Goal: Transaction & Acquisition: Purchase product/service

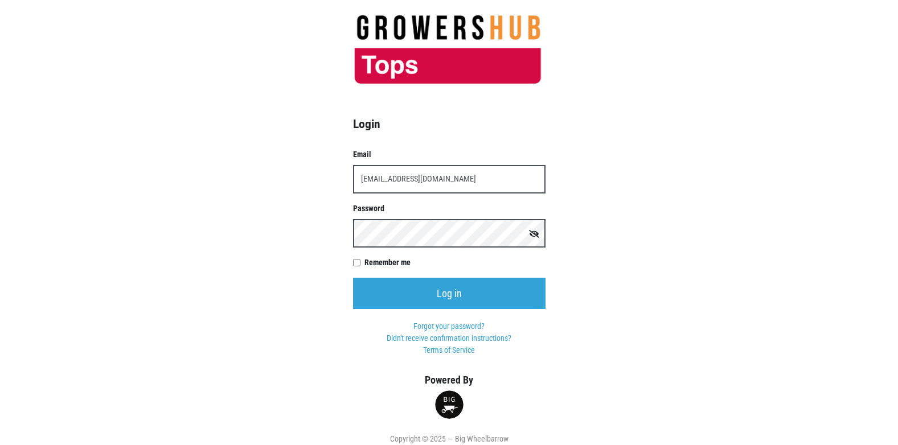
type input "[EMAIL_ADDRESS][DOMAIN_NAME]"
click at [353, 278] on input "Log in" at bounding box center [449, 293] width 193 height 31
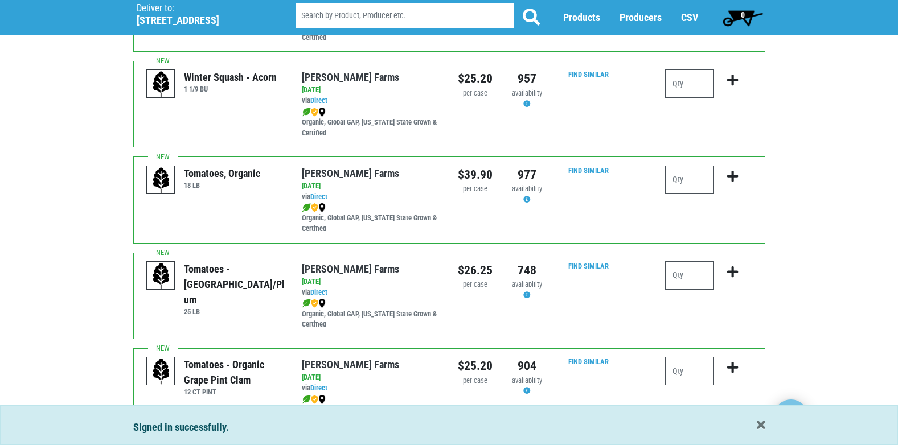
scroll to position [285, 0]
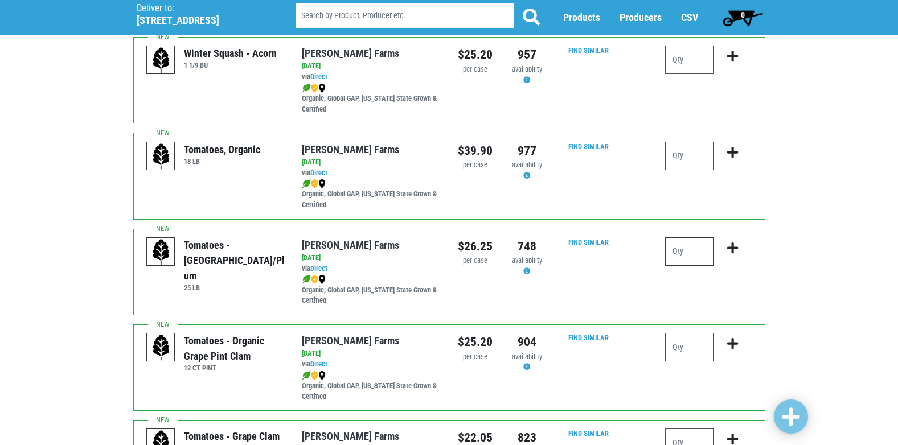
click at [712, 250] on input "number" at bounding box center [689, 251] width 48 height 28
type input "1"
click at [733, 249] on icon "submit" at bounding box center [732, 248] width 11 height 13
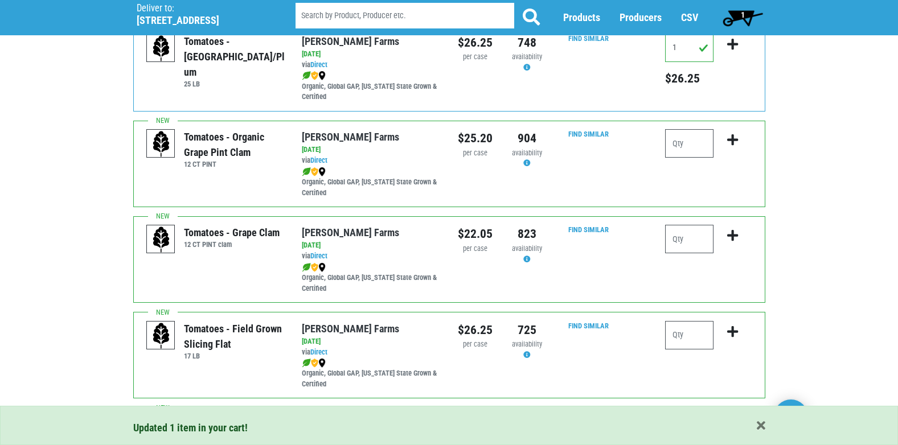
scroll to position [513, 0]
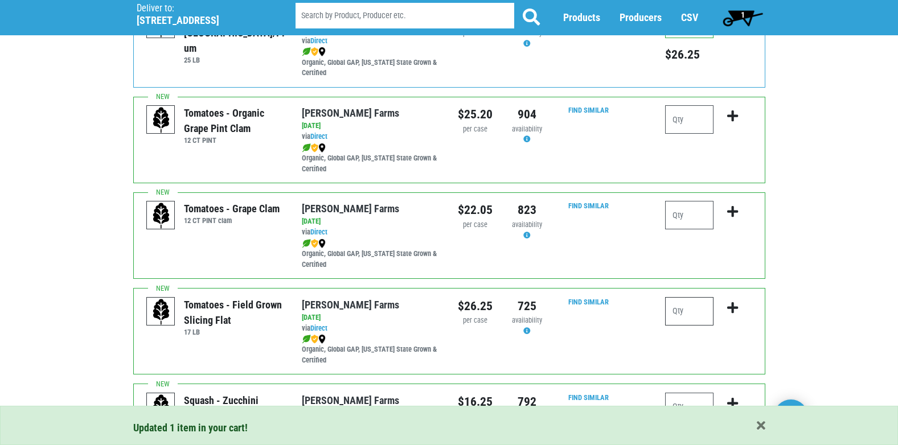
drag, startPoint x: 693, startPoint y: 308, endPoint x: 677, endPoint y: 316, distance: 18.3
click at [693, 308] on input "number" at bounding box center [689, 311] width 48 height 28
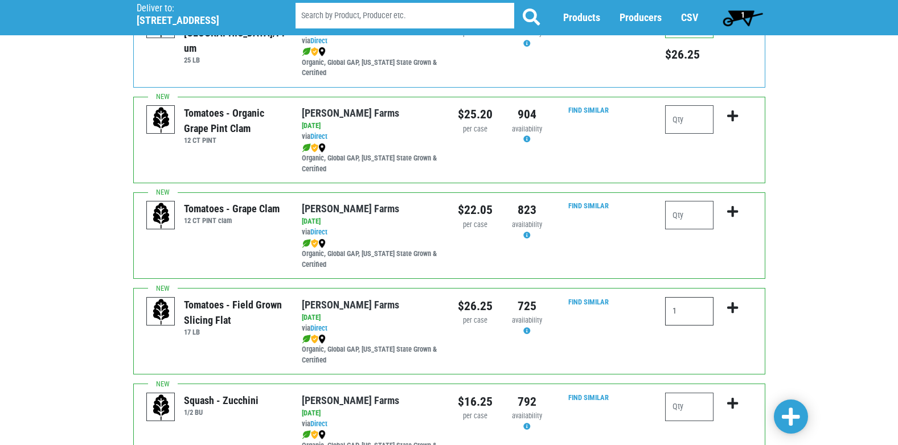
type input "1"
click at [732, 310] on icon "submit" at bounding box center [732, 308] width 11 height 13
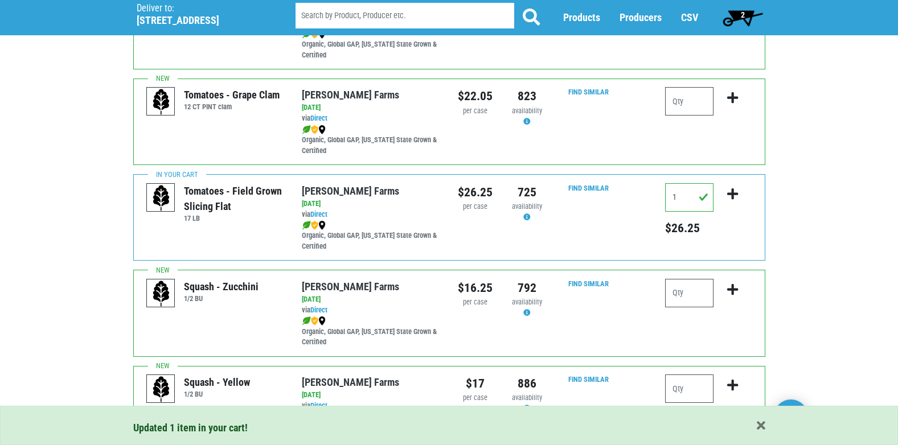
scroll to position [683, 0]
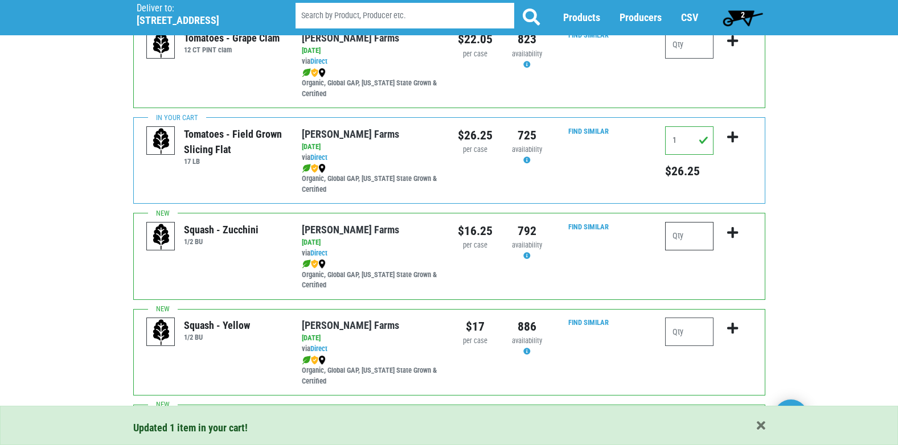
click at [675, 235] on input "number" at bounding box center [689, 236] width 48 height 28
type input "1"
click at [734, 232] on icon "submit" at bounding box center [732, 233] width 11 height 13
click at [687, 332] on input "number" at bounding box center [689, 332] width 48 height 28
type input "1"
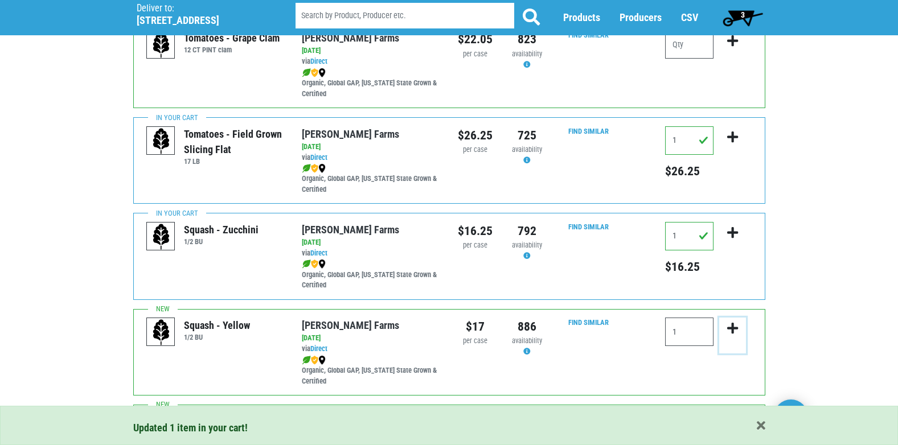
click at [733, 333] on icon "submit" at bounding box center [732, 328] width 11 height 13
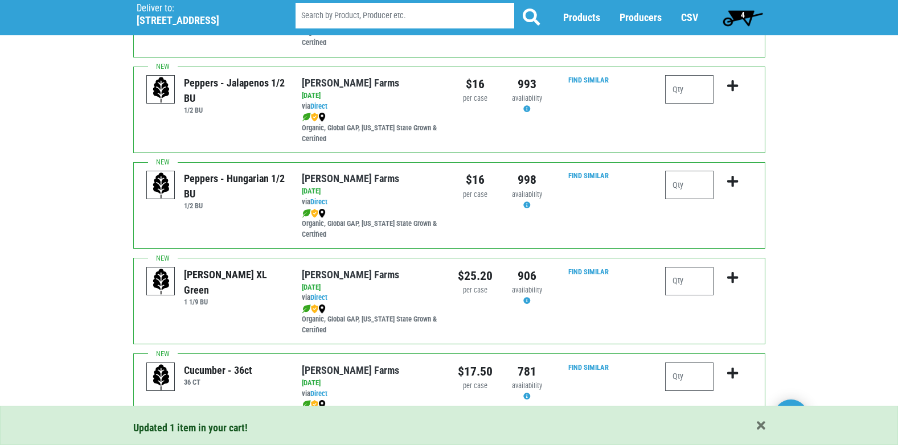
scroll to position [1310, 0]
click at [675, 286] on input "number" at bounding box center [689, 281] width 48 height 28
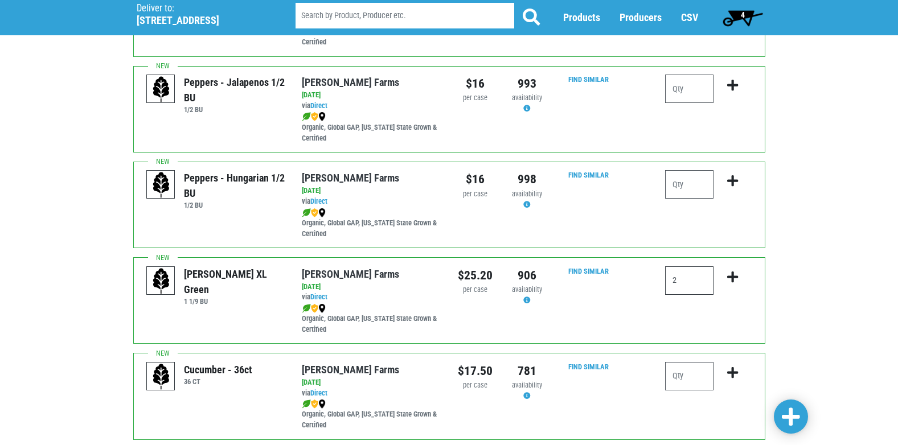
type input "2"
click at [731, 279] on icon "submit" at bounding box center [732, 277] width 11 height 13
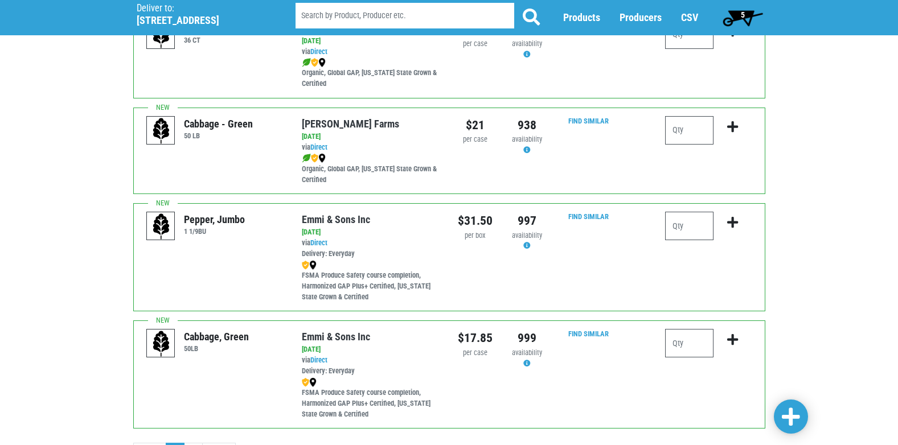
scroll to position [1707, 0]
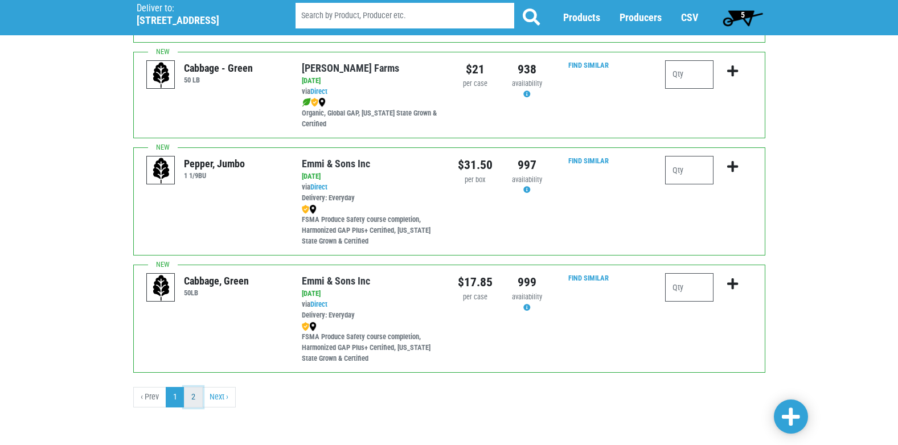
click at [196, 398] on link "2" at bounding box center [193, 397] width 19 height 21
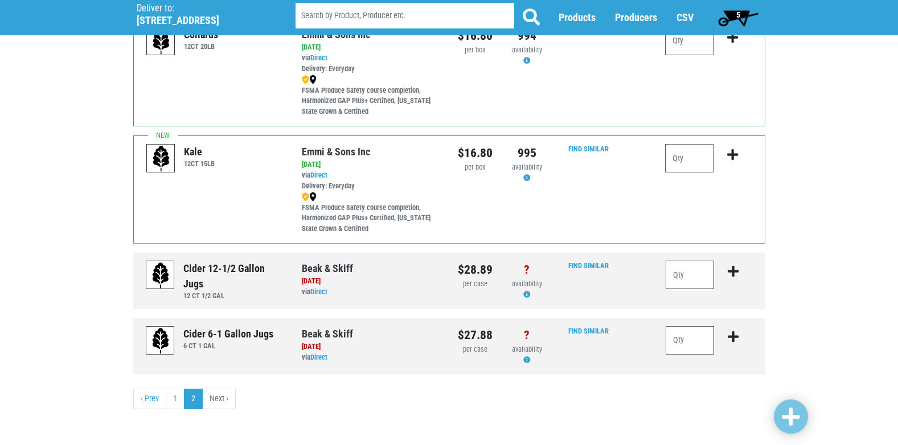
scroll to position [114, 0]
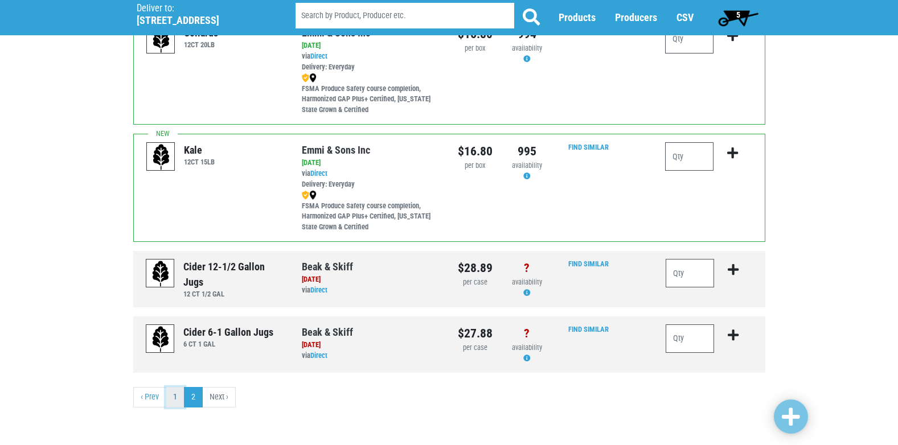
click at [175, 396] on link "1" at bounding box center [175, 397] width 19 height 21
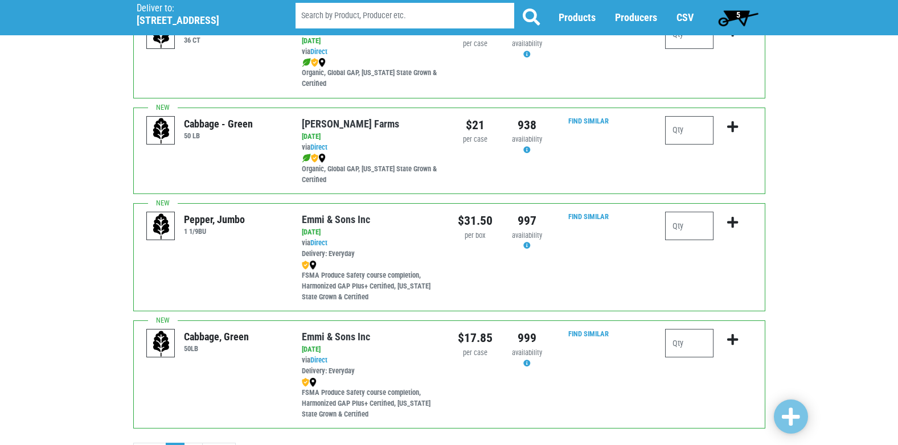
scroll to position [1707, 0]
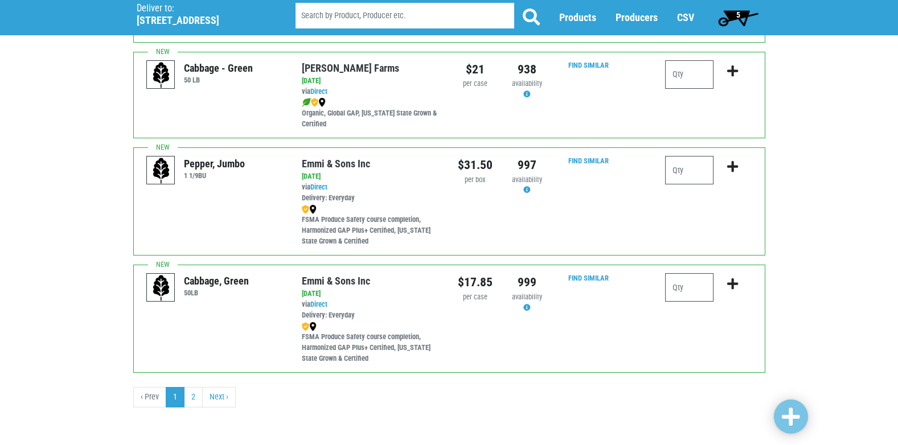
click at [736, 13] on span "5" at bounding box center [738, 14] width 4 height 9
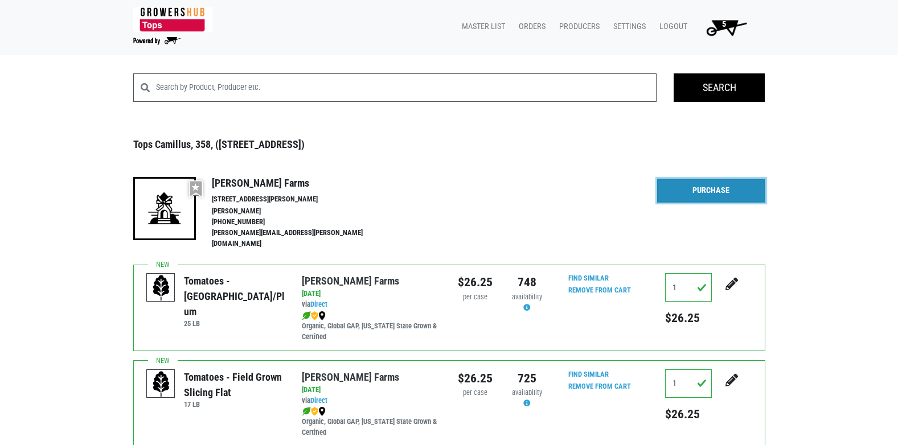
click at [701, 183] on link "Purchase" at bounding box center [711, 191] width 108 height 24
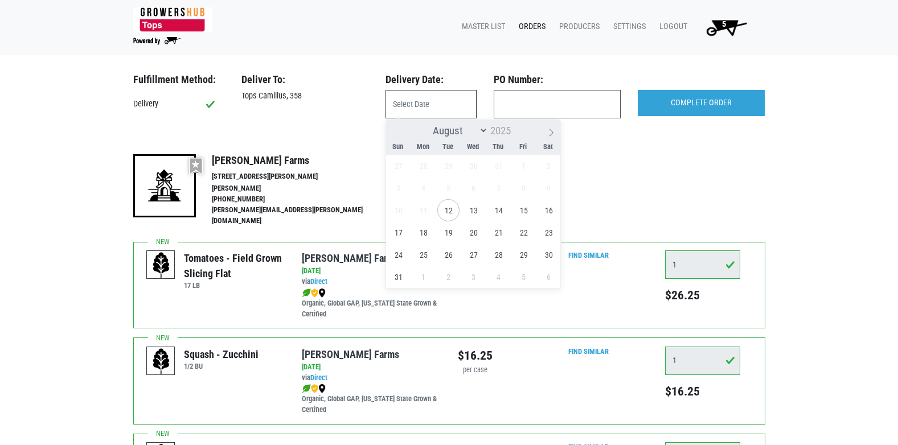
click at [435, 105] on input "text" at bounding box center [431, 104] width 91 height 28
click at [470, 208] on span "13" at bounding box center [473, 210] width 22 height 22
type input "2025-08-13"
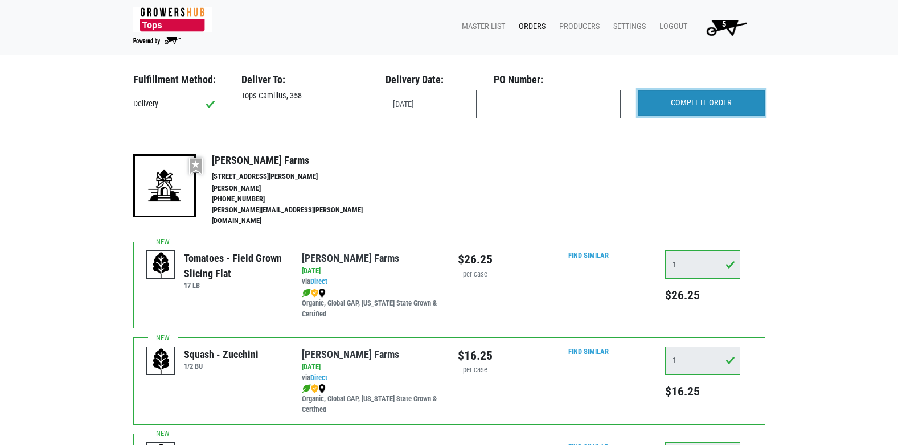
click at [687, 112] on input "COMPLETE ORDER" at bounding box center [701, 103] width 127 height 26
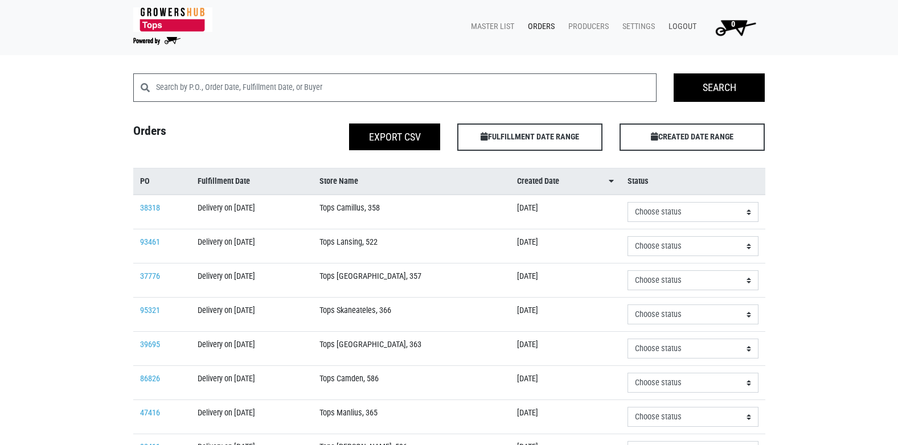
click at [683, 26] on link "Logout" at bounding box center [681, 27] width 42 height 22
